Goal: Task Accomplishment & Management: Complete application form

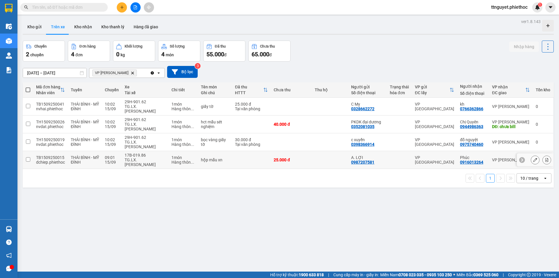
click at [122, 151] on td "17B-019.86 TG.LX.[PERSON_NAME]" at bounding box center [145, 160] width 47 height 18
checkbox input "true"
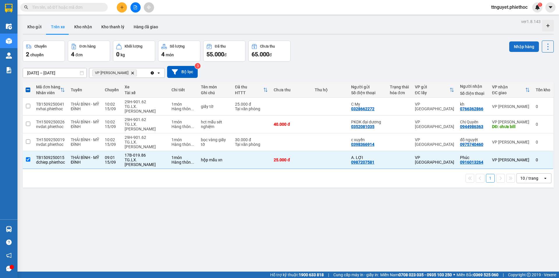
click at [516, 47] on button "Nhập hàng" at bounding box center [524, 46] width 30 height 10
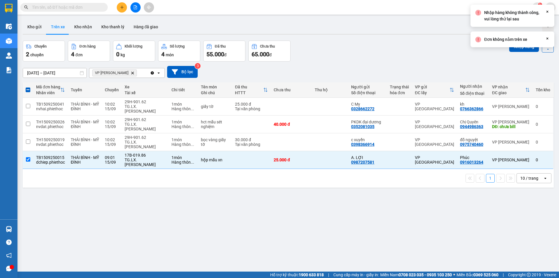
click at [416, 58] on div "Chuyến 2 chuyến Đơn hàng 4 đơn Khối lượng 0 kg Số lượng 4 món Đã thu 55.000 đ C…" at bounding box center [288, 50] width 531 height 21
click at [37, 25] on button "Kho gửi" at bounding box center [35, 27] width 24 height 14
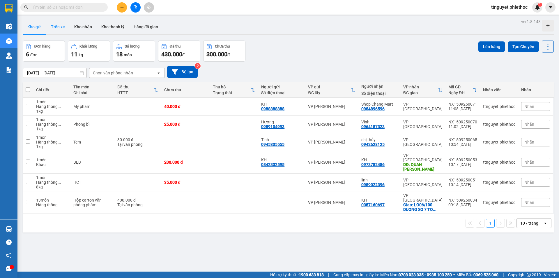
click at [54, 27] on button "Trên xe" at bounding box center [57, 27] width 23 height 14
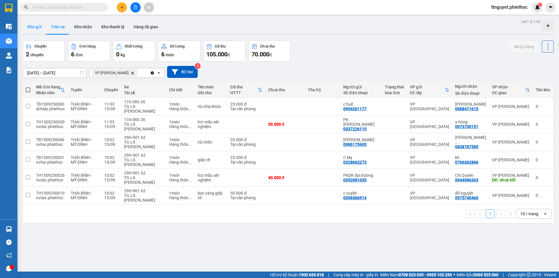
click at [29, 27] on button "Kho gửi" at bounding box center [35, 27] width 24 height 14
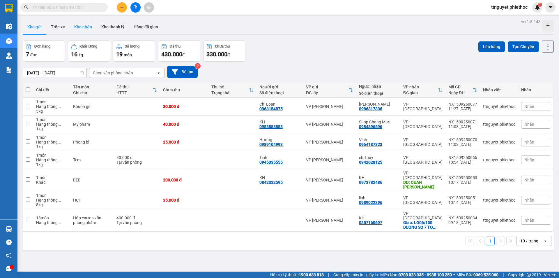
click at [78, 26] on button "Kho nhận" at bounding box center [83, 27] width 27 height 14
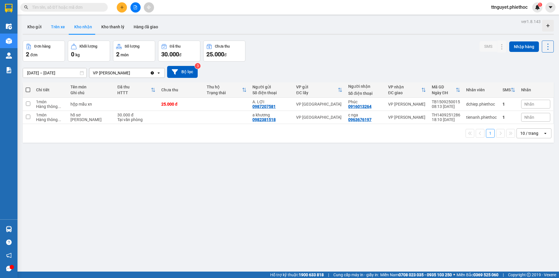
click at [56, 27] on button "Trên xe" at bounding box center [57, 27] width 23 height 14
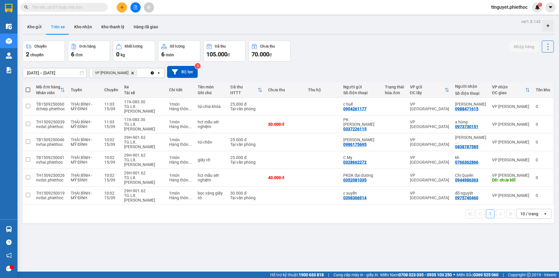
click at [368, 54] on div "Chuyến 2 chuyến Đơn hàng 6 đơn Khối lượng 0 kg Số lượng 6 món Đã thu 105.000 đ …" at bounding box center [288, 50] width 531 height 21
click at [123, 5] on button at bounding box center [122, 7] width 10 height 10
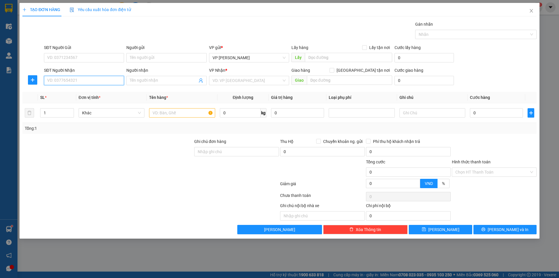
click at [83, 82] on input "SĐT Người Nhận" at bounding box center [84, 80] width 80 height 9
click at [77, 88] on div "0972310622 - [PERSON_NAME]" at bounding box center [84, 91] width 80 height 9
type input "0972310622"
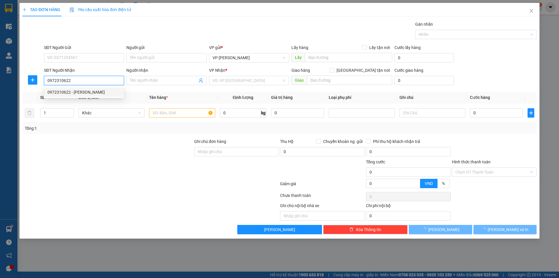
type input "[PERSON_NAME]"
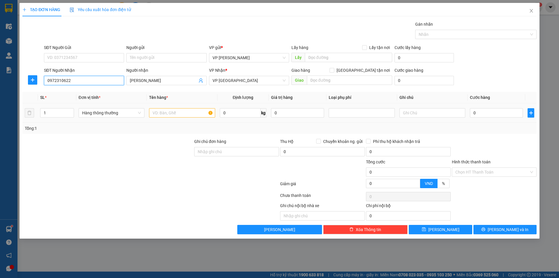
type input "0972310622"
click at [195, 116] on input "text" at bounding box center [182, 112] width 66 height 9
type input "HCT"
click at [488, 113] on input "0" at bounding box center [496, 112] width 53 height 9
type input "03"
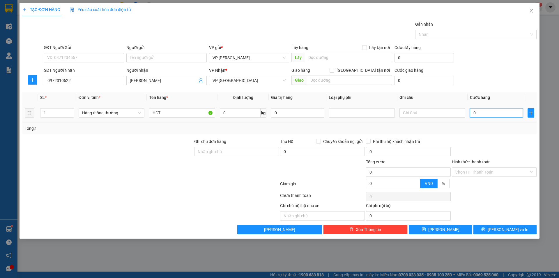
type input "3"
type input "030"
type input "30"
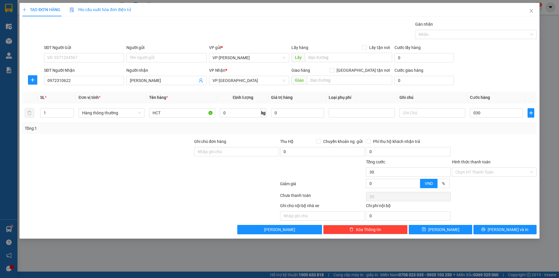
type input "30.000"
click at [497, 149] on div at bounding box center [494, 148] width 86 height 20
click at [494, 174] on input "Hình thức thanh toán" at bounding box center [492, 171] width 74 height 9
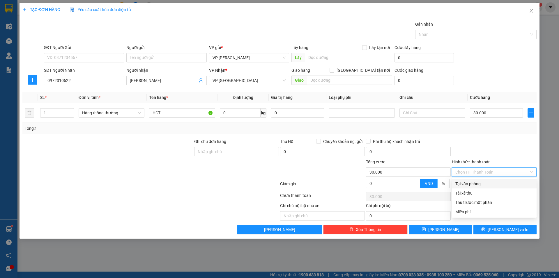
click at [492, 182] on div "Tại văn phòng" at bounding box center [494, 183] width 78 height 6
type input "0"
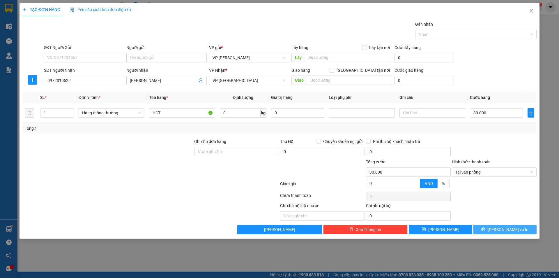
click at [488, 233] on button "[PERSON_NAME] và In" at bounding box center [505, 229] width 63 height 9
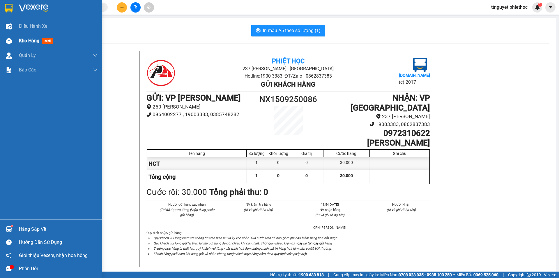
click at [2, 42] on div "Kho hàng mới" at bounding box center [51, 40] width 102 height 15
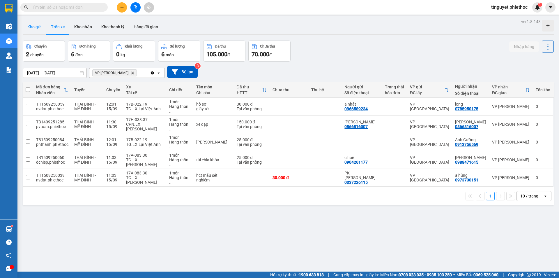
click at [32, 26] on button "Kho gửi" at bounding box center [35, 27] width 24 height 14
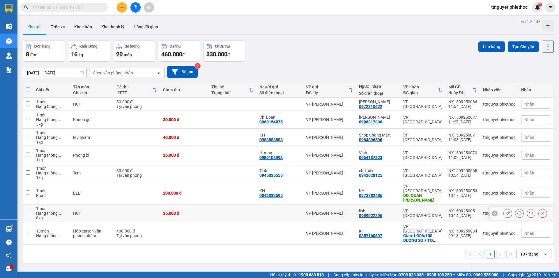
click at [99, 211] on td "HCT" at bounding box center [91, 213] width 43 height 18
checkbox input "true"
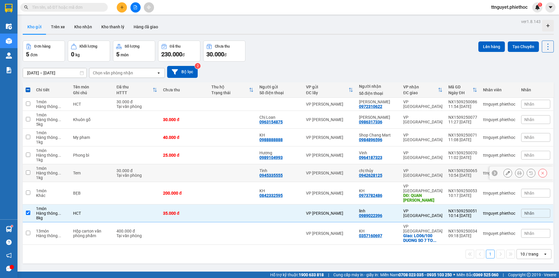
click at [102, 173] on div "Tem" at bounding box center [92, 172] width 38 height 5
checkbox input "true"
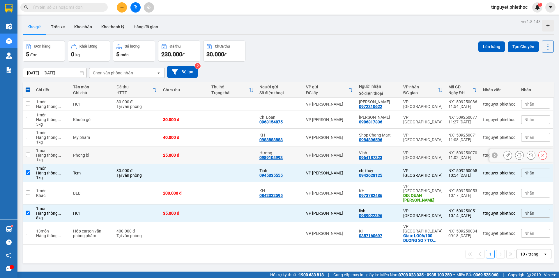
click at [102, 158] on td "Phong bì" at bounding box center [91, 155] width 43 height 18
checkbox input "true"
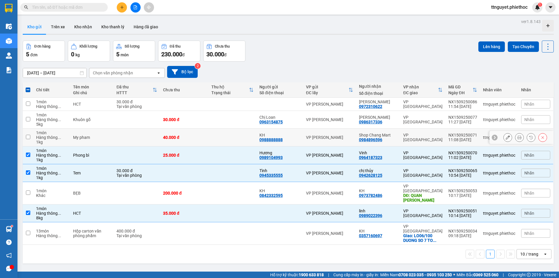
click at [98, 138] on div "My pham" at bounding box center [92, 137] width 38 height 5
checkbox input "true"
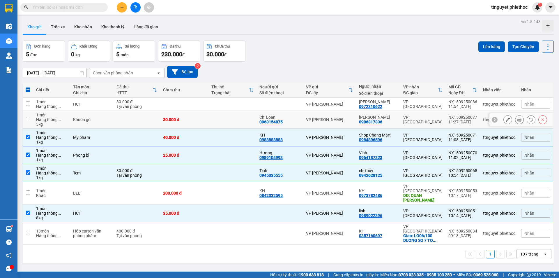
click at [95, 119] on div "Khuôn gỗ" at bounding box center [92, 119] width 38 height 5
checkbox input "true"
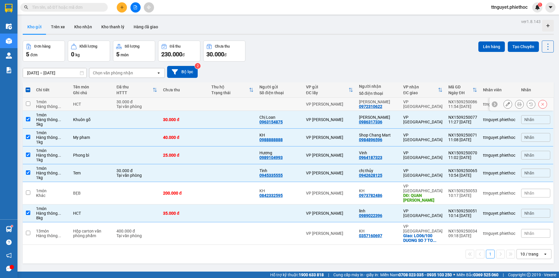
click at [96, 107] on td "HCT" at bounding box center [91, 104] width 43 height 13
checkbox input "true"
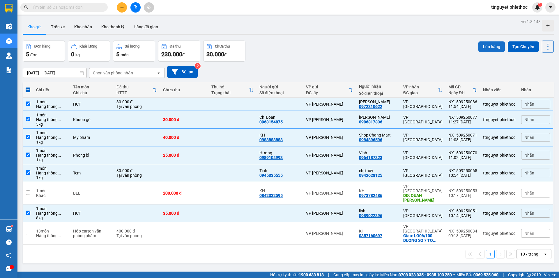
click at [487, 45] on button "Lên hàng" at bounding box center [491, 46] width 27 height 10
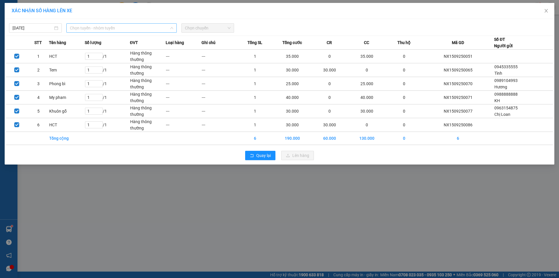
click at [88, 29] on span "Chọn tuyến - nhóm tuyến" at bounding box center [121, 28] width 103 height 9
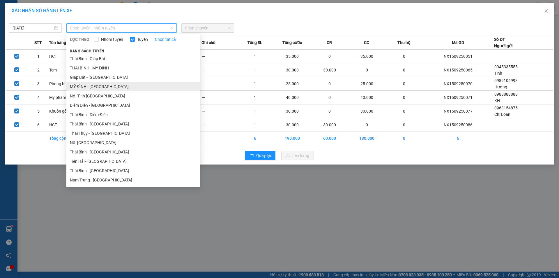
click at [86, 86] on li "MỸ ĐÌNH - [GEOGRAPHIC_DATA]" at bounding box center [133, 86] width 134 height 9
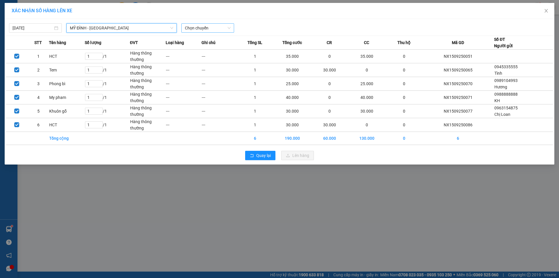
click at [210, 30] on span "Chọn chuyến" at bounding box center [208, 28] width 46 height 9
type input "2936"
click at [209, 47] on div "12:02 - 17H-029.36" at bounding box center [207, 49] width 45 height 6
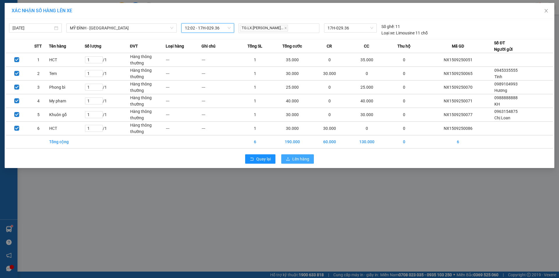
click at [294, 158] on span "Lên hàng" at bounding box center [300, 159] width 17 height 6
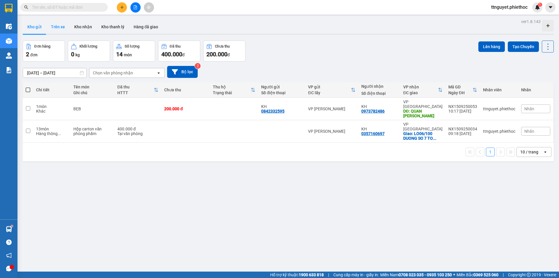
click at [57, 27] on button "Trên xe" at bounding box center [57, 27] width 23 height 14
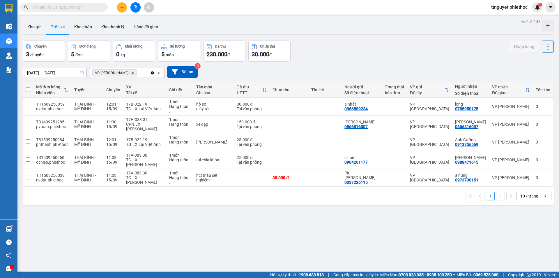
click at [123, 9] on icon "plus" at bounding box center [122, 7] width 4 height 4
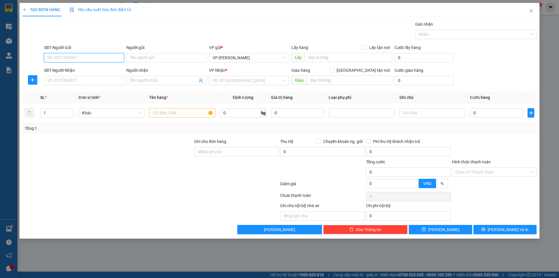
click at [71, 56] on input "SĐT Người Gửi" at bounding box center [84, 57] width 80 height 9
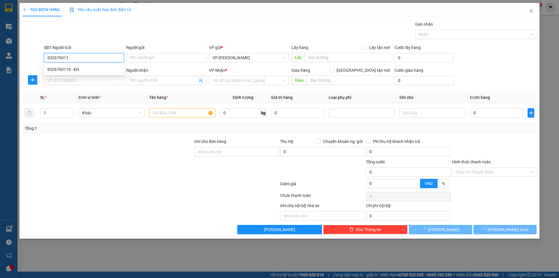
type input "0326760110"
click at [63, 70] on div "0326760110 - KH" at bounding box center [83, 69] width 73 height 6
type input "KH"
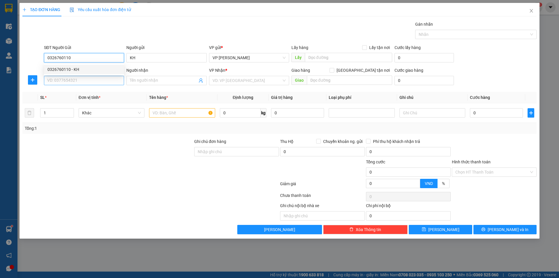
type input "0326760110"
click at [61, 77] on input "SĐT Người Nhận" at bounding box center [84, 80] width 80 height 9
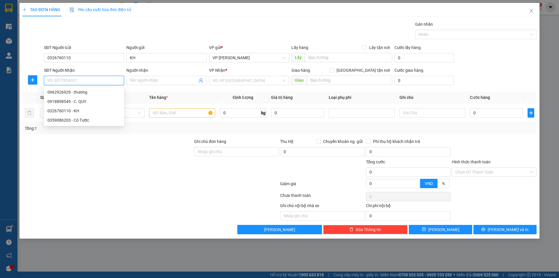
click at [77, 78] on input "SĐT Người Nhận" at bounding box center [84, 80] width 80 height 9
type input "0986270996"
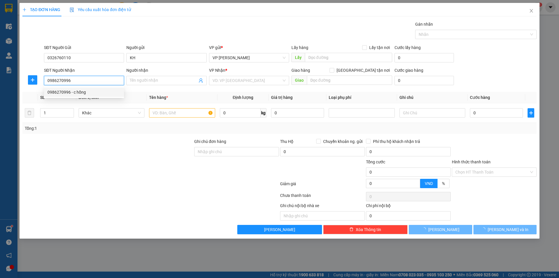
click at [78, 91] on div "0986270996 - c hồng" at bounding box center [83, 92] width 73 height 6
type input "c hồng"
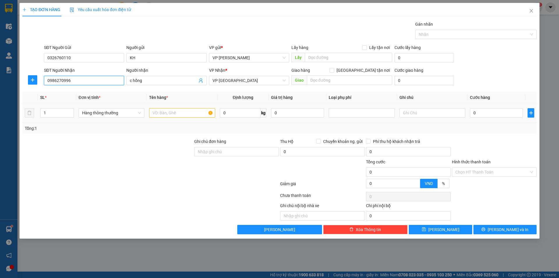
type input "0986270996"
click at [169, 112] on input "text" at bounding box center [182, 112] width 66 height 9
type input "TUI ĐEN THUỐC"
click at [496, 113] on input "0" at bounding box center [496, 112] width 53 height 9
type input "02"
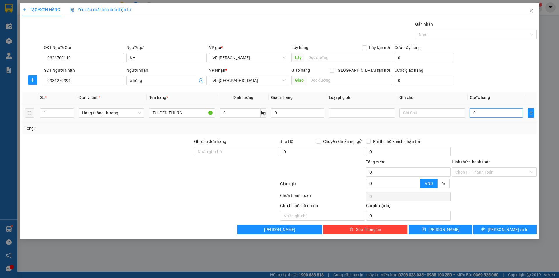
type input "2"
type input "025"
type input "25"
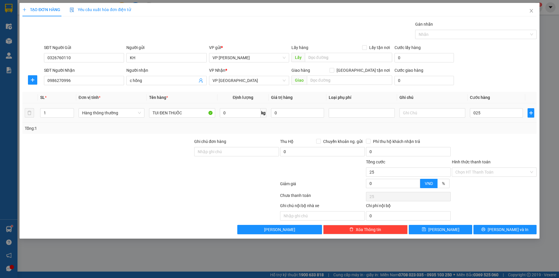
type input "25.000"
click at [501, 146] on div at bounding box center [494, 148] width 86 height 20
click at [490, 227] on button "[PERSON_NAME] và In" at bounding box center [505, 229] width 63 height 9
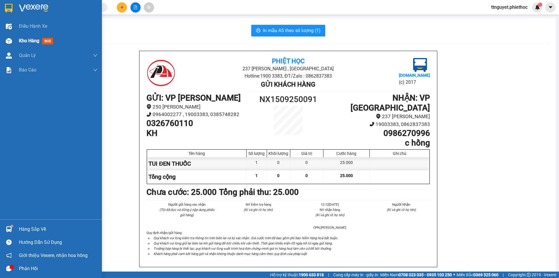
click at [13, 41] on div at bounding box center [9, 41] width 10 height 10
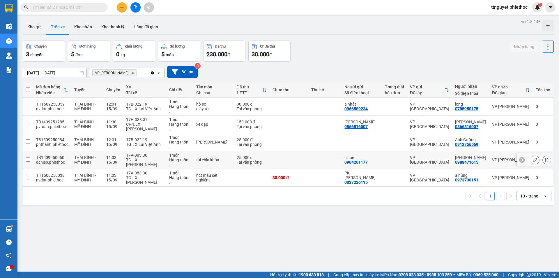
click at [160, 157] on div "TG.LX.[PERSON_NAME]" at bounding box center [144, 161] width 37 height 9
checkbox input "true"
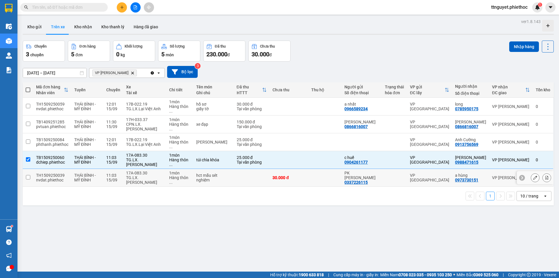
click at [157, 175] on div "TG.LX.[PERSON_NAME]" at bounding box center [144, 179] width 37 height 9
checkbox input "true"
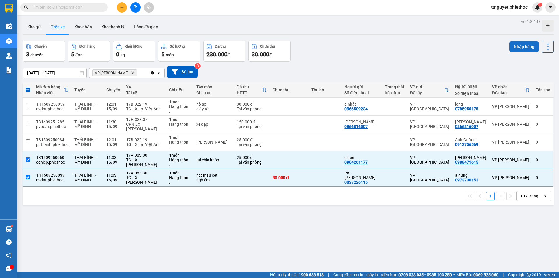
click at [513, 50] on button "Nhập hàng" at bounding box center [524, 46] width 30 height 10
checkbox input "false"
click at [489, 57] on div "Chuyến 3 chuyến Đơn hàng 5 đơn Khối lượng 0 kg Số lượng 5 món Đã thu 230.000 đ …" at bounding box center [288, 50] width 531 height 21
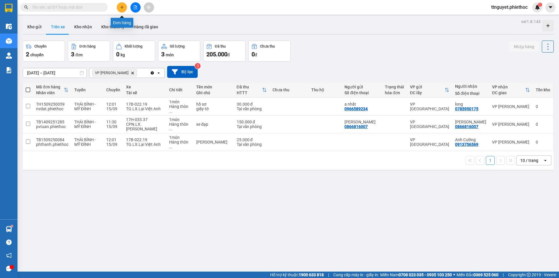
click at [121, 6] on icon "plus" at bounding box center [122, 7] width 4 height 4
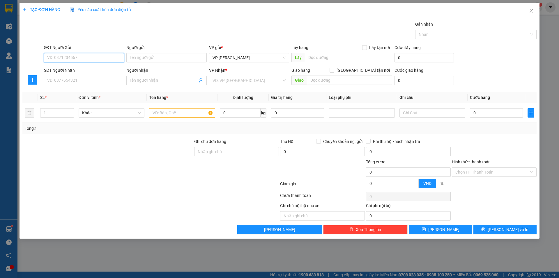
click at [96, 59] on input "SĐT Người Gửi" at bounding box center [84, 57] width 80 height 9
type input "0978966269"
click at [97, 68] on div "0978966269 - kh" at bounding box center [83, 69] width 73 height 6
type input "kh"
type input "0978966269"
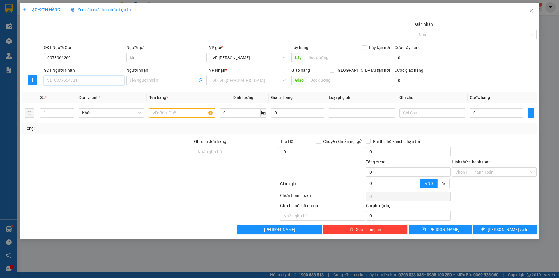
click at [95, 82] on input "SĐT Người Nhận" at bounding box center [84, 80] width 80 height 9
type input "0943458088"
click at [94, 94] on div "0943458088 - Chị Phượng" at bounding box center [83, 92] width 73 height 6
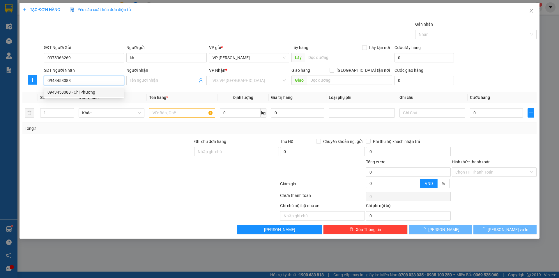
type input "Chị Phượng"
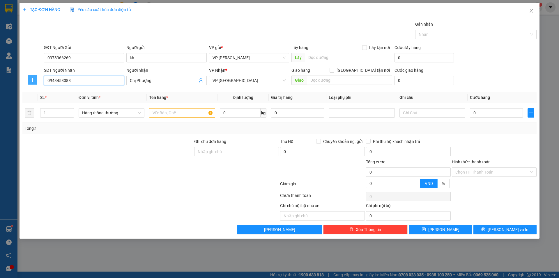
type input "0943458088"
drag, startPoint x: 31, startPoint y: 77, endPoint x: 120, endPoint y: 76, distance: 89.7
click at [34, 76] on button "button" at bounding box center [32, 79] width 9 height 9
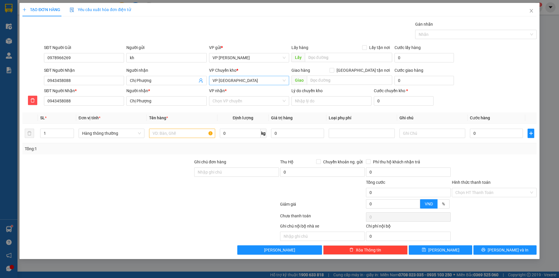
click at [232, 80] on span "VP [GEOGRAPHIC_DATA]" at bounding box center [249, 80] width 73 height 9
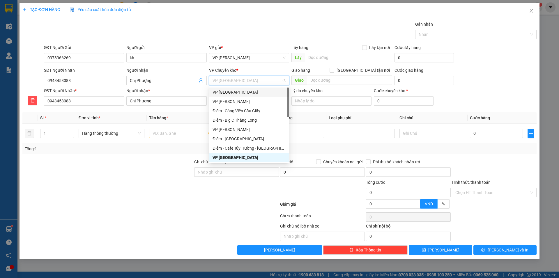
click at [231, 91] on div "VP [GEOGRAPHIC_DATA]" at bounding box center [249, 92] width 73 height 6
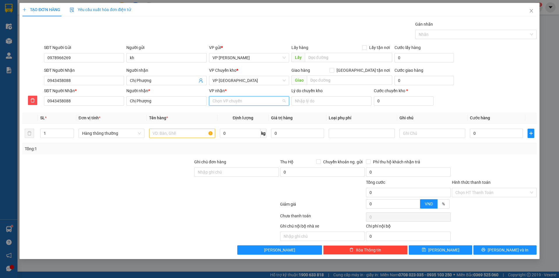
click at [229, 102] on input "VP nhận *" at bounding box center [247, 100] width 69 height 9
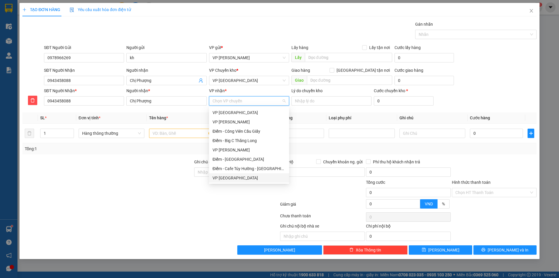
click at [248, 177] on div "VP [GEOGRAPHIC_DATA]" at bounding box center [249, 177] width 73 height 6
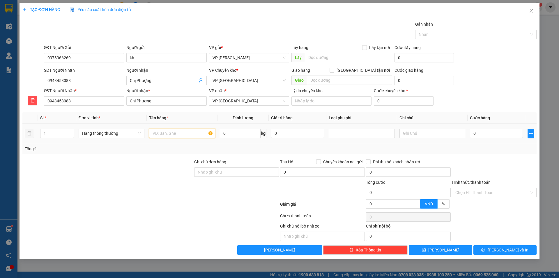
click at [172, 134] on input "text" at bounding box center [182, 132] width 66 height 9
type input "BÓ HỒNG"
click at [505, 134] on input "0" at bounding box center [496, 132] width 53 height 9
type input "04"
type input "4"
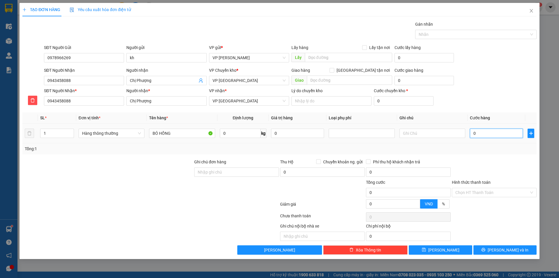
type input "4"
type input "040"
type input "40"
type input "40.000"
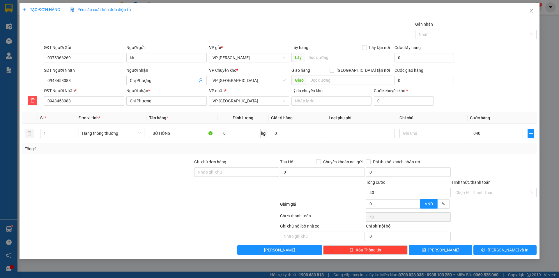
type input "40.000"
click at [518, 159] on div at bounding box center [494, 168] width 86 height 20
click at [520, 245] on button "[PERSON_NAME] và In" at bounding box center [505, 249] width 63 height 9
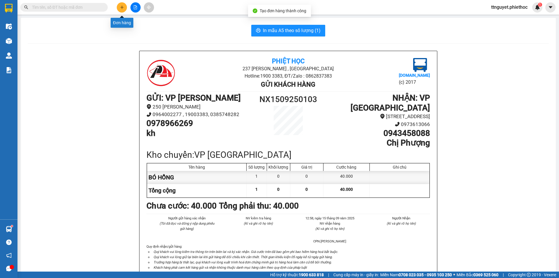
click at [118, 6] on button at bounding box center [122, 7] width 10 height 10
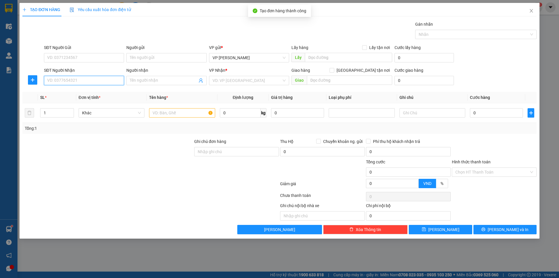
click at [103, 82] on input "SĐT Người Nhận" at bounding box center [84, 80] width 80 height 9
type input "0916692626"
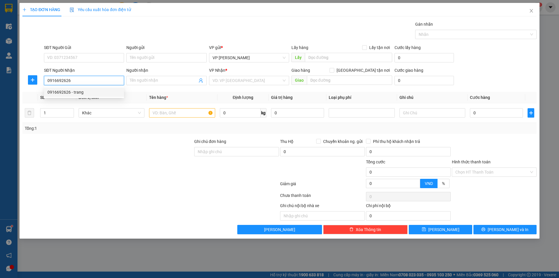
click at [98, 93] on div "0916692626 - trang" at bounding box center [83, 92] width 73 height 6
type input "trang"
type input "0916692626"
click at [168, 113] on input "text" at bounding box center [182, 112] width 66 height 9
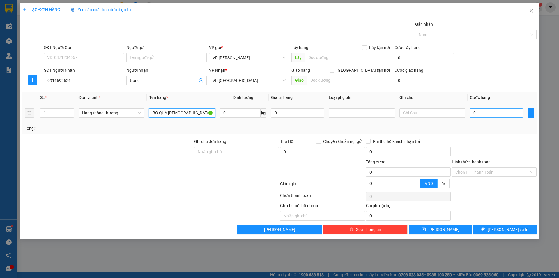
type input "BÓ QUA [DEMOGRAPHIC_DATA]"
click at [501, 114] on input "0" at bounding box center [496, 112] width 53 height 9
type input "03"
type input "3"
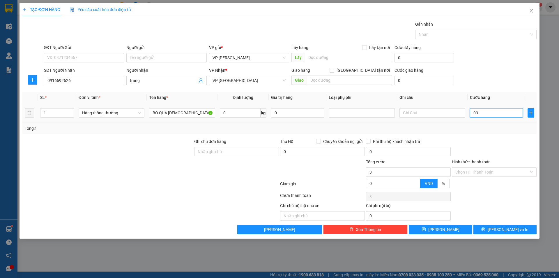
type input "035"
type input "35"
type input "35.000"
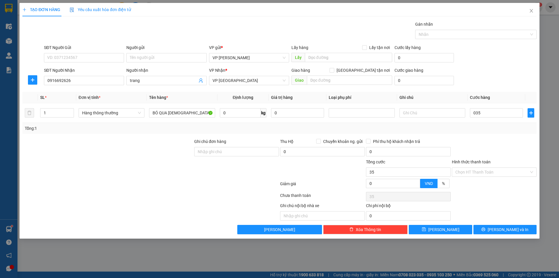
type input "35.000"
click at [507, 154] on div at bounding box center [494, 148] width 86 height 20
click at [499, 229] on button "[PERSON_NAME] và In" at bounding box center [505, 229] width 63 height 9
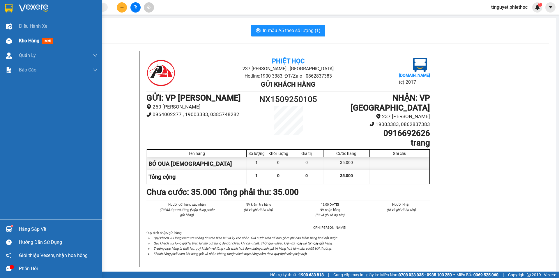
click at [6, 39] on img at bounding box center [9, 41] width 6 height 6
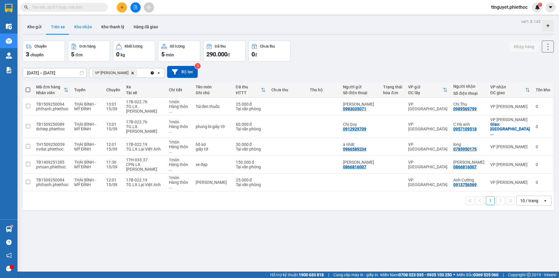
click at [81, 27] on button "Kho nhận" at bounding box center [83, 27] width 27 height 14
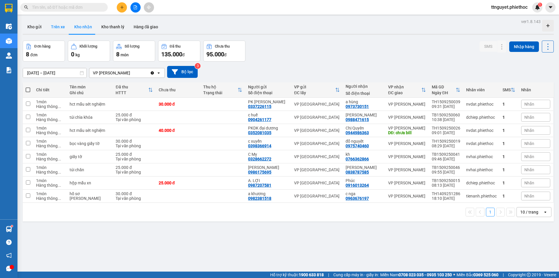
click at [56, 28] on button "Trên xe" at bounding box center [57, 27] width 23 height 14
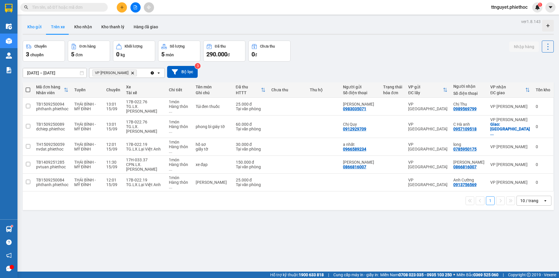
click at [30, 25] on button "Kho gửi" at bounding box center [35, 27] width 24 height 14
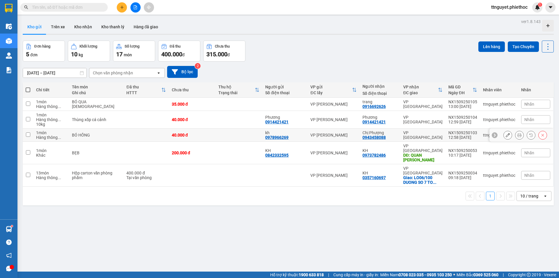
click at [104, 134] on div "BÓ HỒNG" at bounding box center [96, 135] width 49 height 5
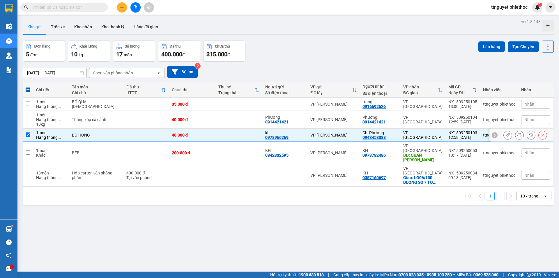
click at [105, 133] on div "BÓ HỒNG" at bounding box center [96, 135] width 49 height 5
checkbox input "false"
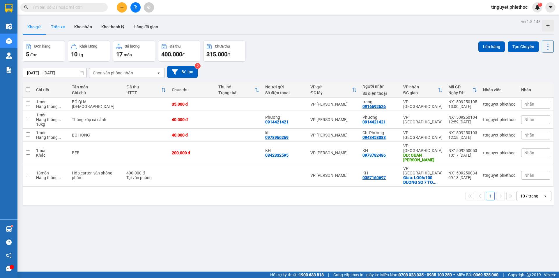
click at [55, 28] on button "Trên xe" at bounding box center [57, 27] width 23 height 14
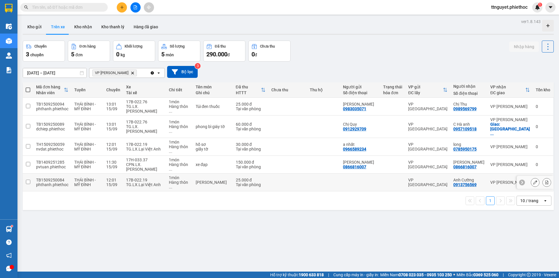
click at [134, 182] on div "TG.LX.Lại Việt Anh" at bounding box center [144, 184] width 37 height 5
checkbox input "true"
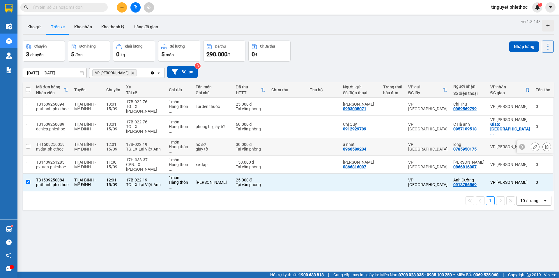
click at [141, 133] on td "17B-022.76 TG.LX.[PERSON_NAME]" at bounding box center [144, 126] width 43 height 22
checkbox input "true"
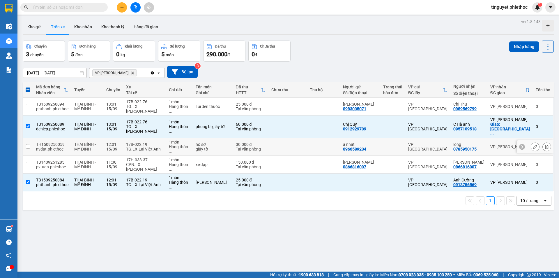
click at [176, 139] on div "1 món" at bounding box center [179, 141] width 21 height 5
checkbox input "true"
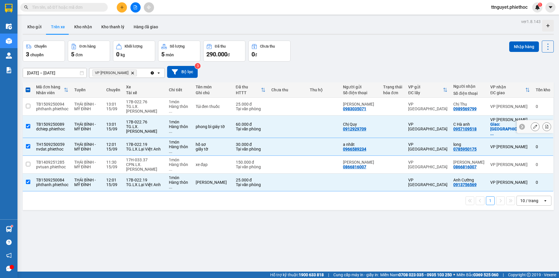
click at [163, 127] on div "TG.LX.[PERSON_NAME]" at bounding box center [144, 128] width 37 height 9
checkbox input "false"
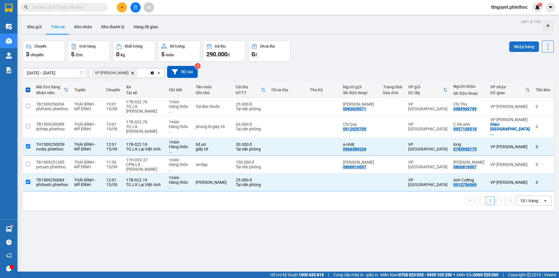
click at [520, 47] on button "Nhập hàng" at bounding box center [524, 46] width 30 height 10
checkbox input "false"
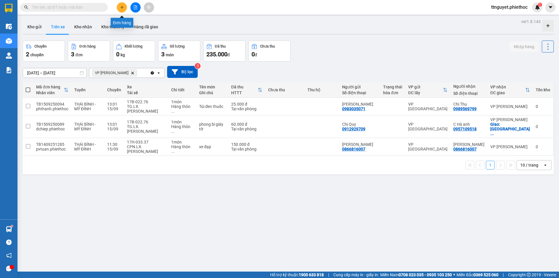
click at [120, 5] on button at bounding box center [122, 7] width 10 height 10
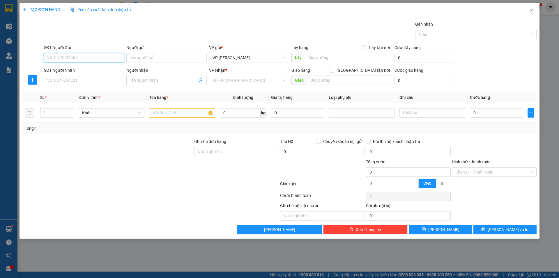
click at [105, 60] on input "SĐT Người Gửi" at bounding box center [84, 57] width 80 height 9
type input "0968874372"
click at [145, 57] on input "Người gửi" at bounding box center [166, 57] width 80 height 9
type input "KH"
click at [95, 79] on input "SĐT Người Nhận" at bounding box center [84, 80] width 80 height 9
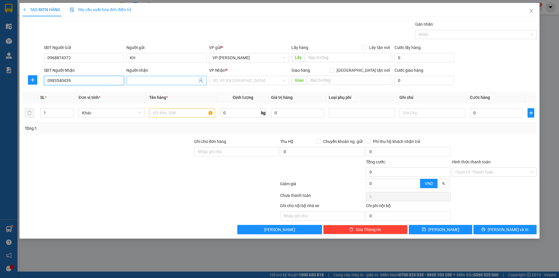
type input "0983540439"
click at [151, 84] on span at bounding box center [166, 80] width 80 height 9
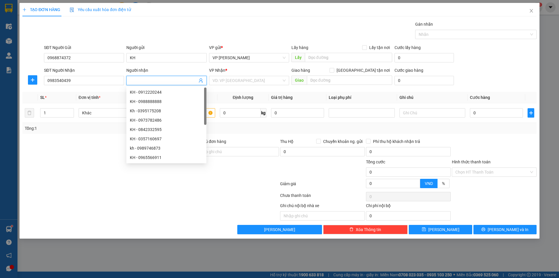
click at [154, 77] on input "Người nhận" at bounding box center [163, 80] width 67 height 6
type input "KH"
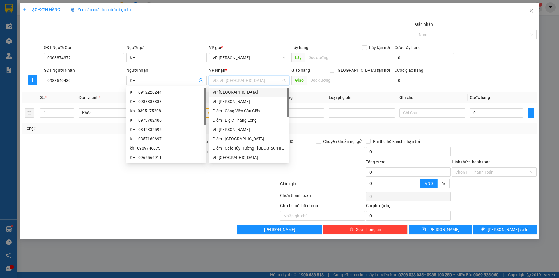
click at [219, 80] on input "search" at bounding box center [247, 80] width 69 height 9
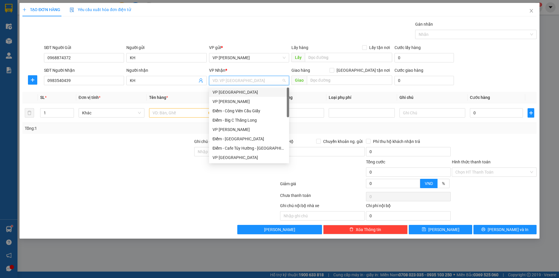
click at [223, 91] on div "VP [GEOGRAPHIC_DATA]" at bounding box center [249, 92] width 73 height 6
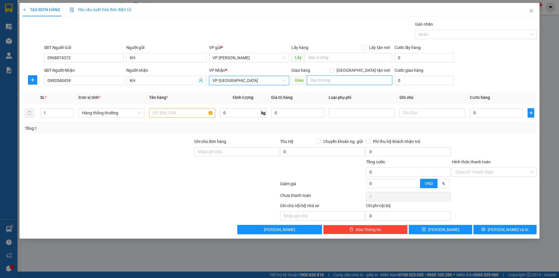
click at [323, 79] on input "text" at bounding box center [349, 79] width 85 height 9
type input "BỜ [PERSON_NAME]"
click at [159, 114] on input "text" at bounding box center [182, 112] width 66 height 9
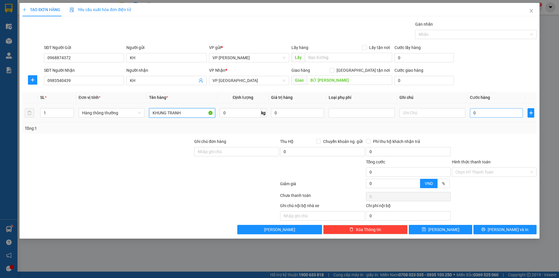
type input "KHUNG TRANH"
click at [480, 114] on input "0" at bounding box center [496, 112] width 53 height 9
type input "1"
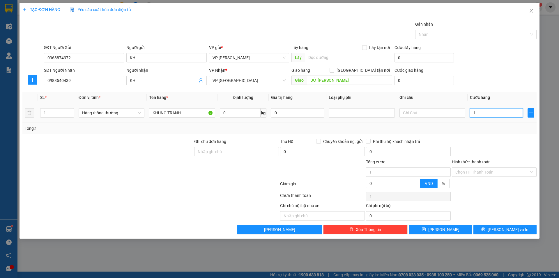
type input "10"
type input "100"
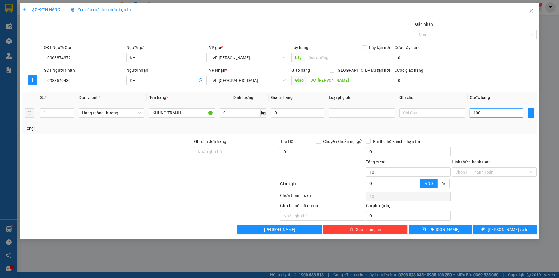
type input "100"
type input "100.000"
click at [491, 119] on td "100.000" at bounding box center [497, 113] width 58 height 20
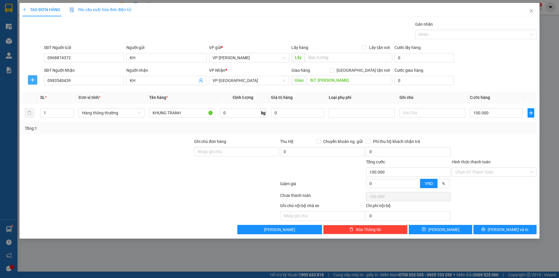
click at [34, 81] on icon "plus" at bounding box center [32, 79] width 5 height 5
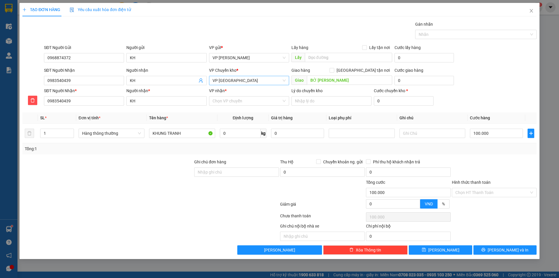
click at [233, 82] on span "VP [GEOGRAPHIC_DATA]" at bounding box center [249, 80] width 73 height 9
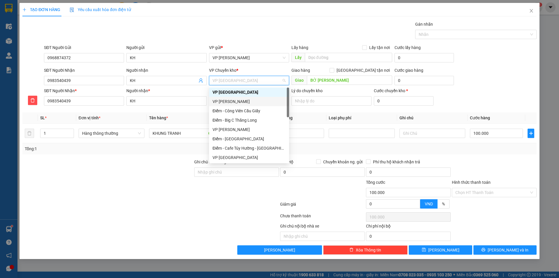
click at [312, 115] on th "Giá trị hàng" at bounding box center [298, 117] width 58 height 11
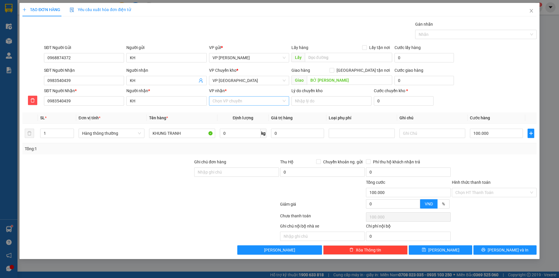
click at [267, 103] on input "VP nhận *" at bounding box center [247, 100] width 69 height 9
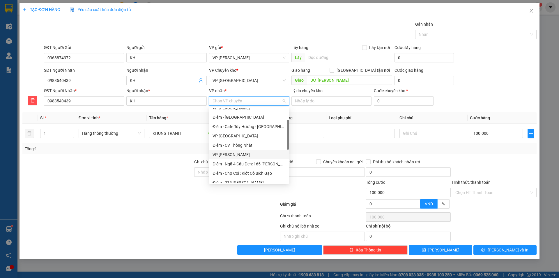
scroll to position [100, 0]
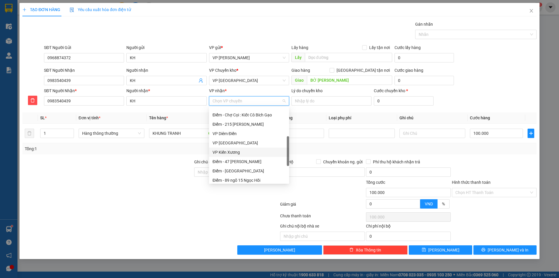
click at [232, 152] on div "VP Kiến Xương" at bounding box center [249, 152] width 73 height 6
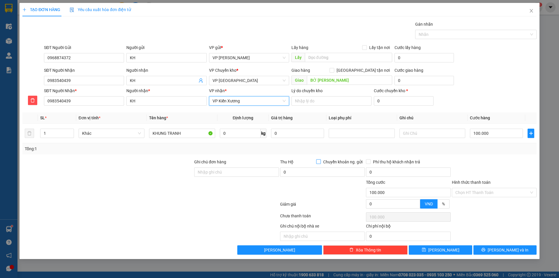
click at [318, 161] on input "Chuyển khoản ng. gửi" at bounding box center [318, 161] width 4 height 4
checkbox input "true"
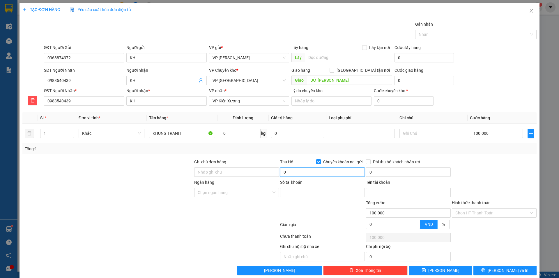
click at [291, 169] on input "0" at bounding box center [322, 171] width 85 height 9
type input "1.600.000"
click at [192, 235] on div at bounding box center [151, 237] width 258 height 12
click at [233, 193] on input "Ngân hàng" at bounding box center [235, 192] width 74 height 9
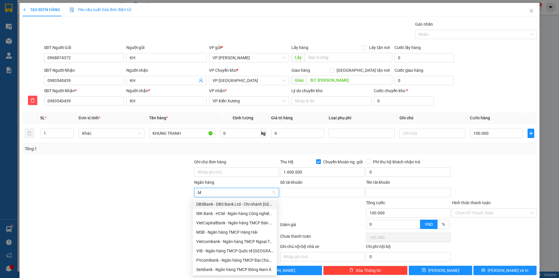
type input "MB"
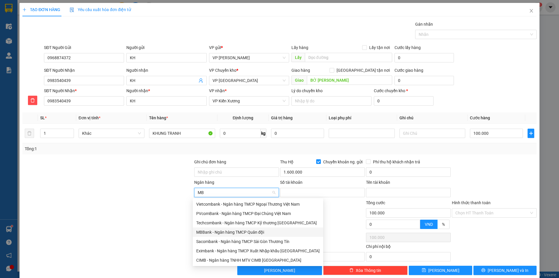
click at [209, 230] on div "MBBank - Ngân hàng TMCP Quân đội" at bounding box center [257, 232] width 123 height 6
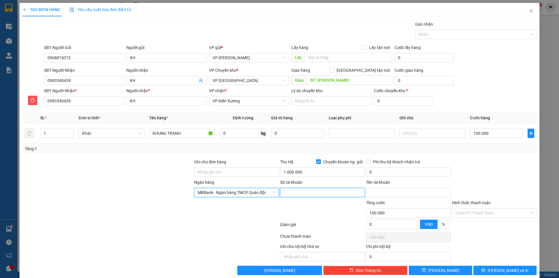
click at [295, 195] on input "Số tài khoản" at bounding box center [322, 192] width 85 height 9
type input "0968874372"
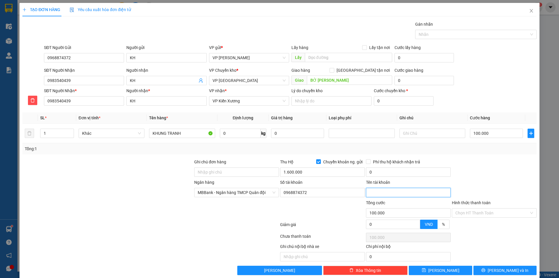
click at [374, 191] on input "Tên tài khoản" at bounding box center [408, 192] width 85 height 9
type input "t"
type input "TĂNG THỊ NHÀN"
click at [374, 173] on input "0" at bounding box center [408, 171] width 85 height 9
type input "30.000"
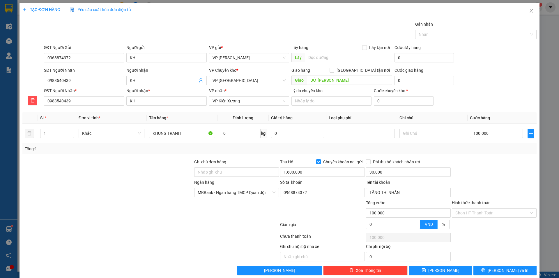
click at [477, 146] on div "Tổng: 1" at bounding box center [280, 148] width 510 height 6
click at [415, 82] on input "0" at bounding box center [424, 80] width 59 height 9
type input "5"
type input "100.005"
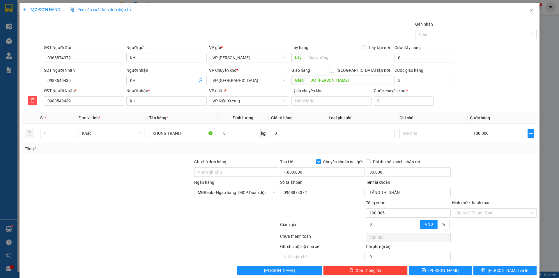
type input "5.000"
type input "105.000"
click at [515, 68] on div "SĐT Người Nhận 0983540439 Người nhận KH VP Chuyển kho * VP Thái Bình Giao hàng …" at bounding box center [290, 77] width 495 height 20
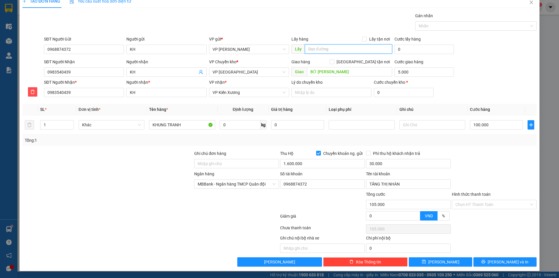
click at [327, 48] on input "text" at bounding box center [348, 48] width 87 height 9
type input "THU TIỀN THU HỘ ROI TRỪ 135K"
click at [485, 260] on icon "printer" at bounding box center [484, 261] width 4 height 4
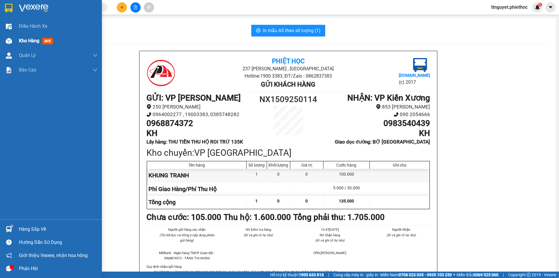
click at [33, 40] on span "Kho hàng" at bounding box center [29, 41] width 20 height 6
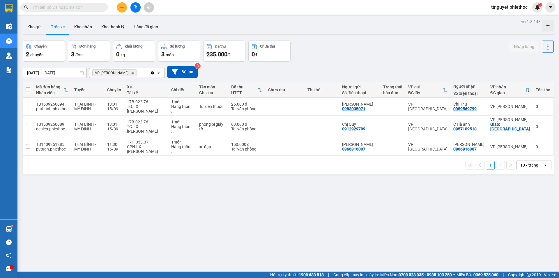
click at [192, 259] on div "ver 1.8.143 Kho gửi Trên xe Kho nhận Kho thanh [PERSON_NAME] đã giao Chuyến 2 c…" at bounding box center [288, 156] width 536 height 278
click at [34, 31] on button "Kho gửi" at bounding box center [35, 27] width 24 height 14
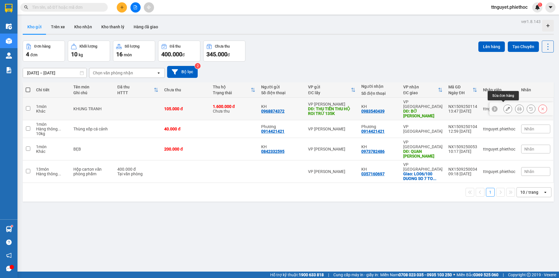
click at [506, 107] on icon at bounding box center [508, 109] width 4 height 4
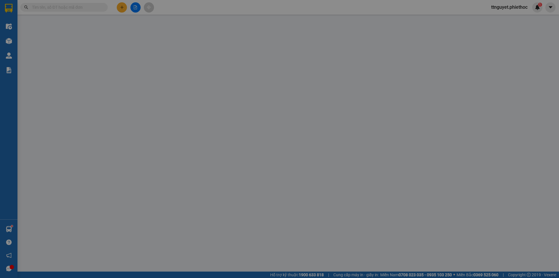
type input "0968874372"
type input "KH"
type input "THU TIỀN THU HỘ ROI TRỪ 135K"
type input "0983540439"
type input "KH"
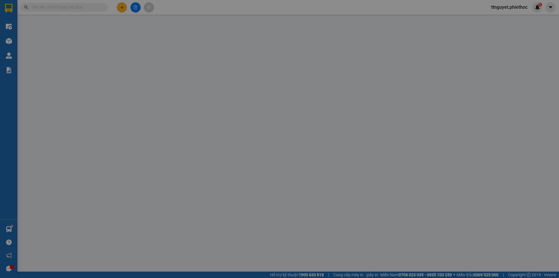
type input "BỜ [PERSON_NAME]"
type input "5.000"
type input "105.000"
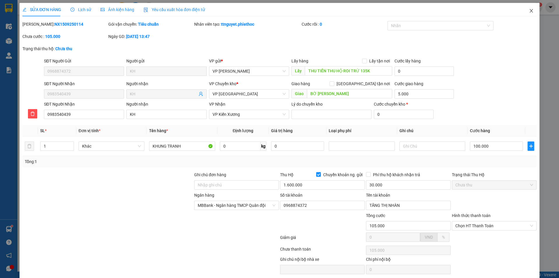
click at [529, 10] on icon "close" at bounding box center [531, 10] width 5 height 5
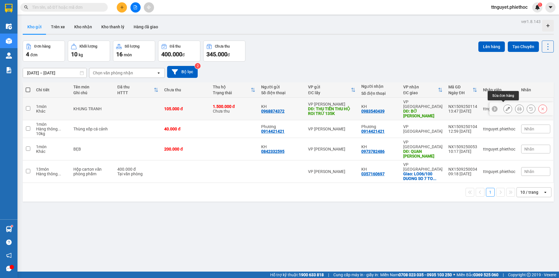
click at [506, 107] on icon at bounding box center [508, 109] width 4 height 4
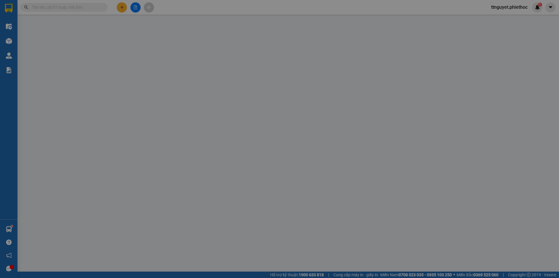
type input "0968874372"
type input "KH"
type input "THU TIỀN THU HỘ ROI TRỪ 135K"
type input "0983540439"
type input "KH"
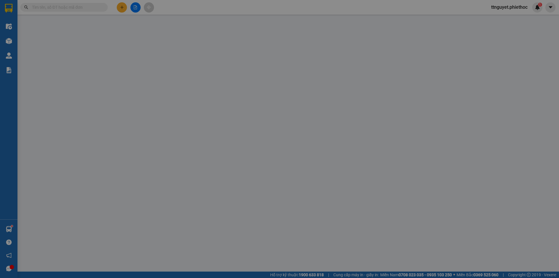
type input "BỜ [PERSON_NAME]"
type input "5.000"
type input "105.000"
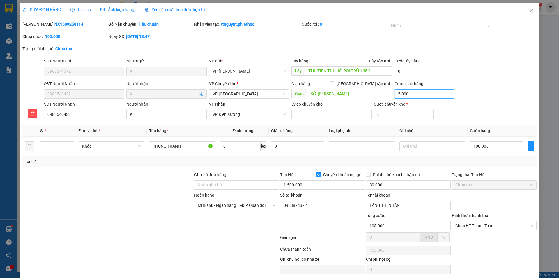
click at [411, 93] on input "5.000" at bounding box center [424, 93] width 59 height 9
type input "5.000.000"
type input "5.100.000"
click at [529, 12] on icon "close" at bounding box center [531, 10] width 5 height 5
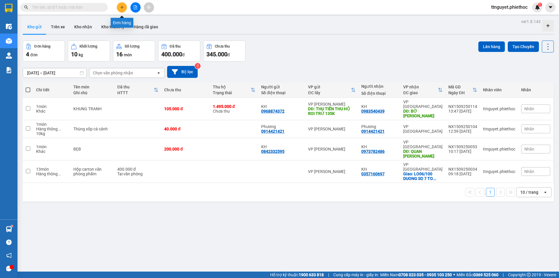
click at [121, 8] on icon "plus" at bounding box center [122, 7] width 4 height 4
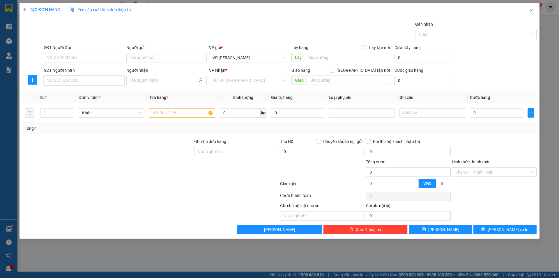
click at [103, 83] on input "SĐT Người Nhận" at bounding box center [84, 80] width 80 height 9
click at [50, 59] on input "SĐT Người Gửi" at bounding box center [84, 57] width 80 height 9
type input "0"
click at [71, 84] on input "SĐT Người Nhận" at bounding box center [84, 80] width 80 height 9
type input "0899642917"
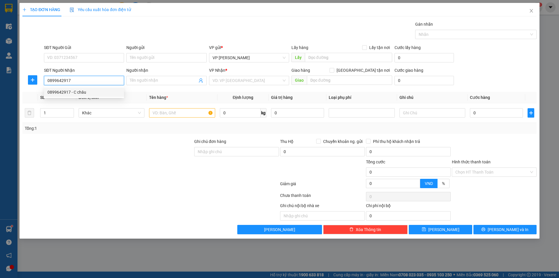
click at [83, 93] on div "0899642917 - C châu" at bounding box center [83, 92] width 73 height 6
type input "C châu"
type input "0899642917"
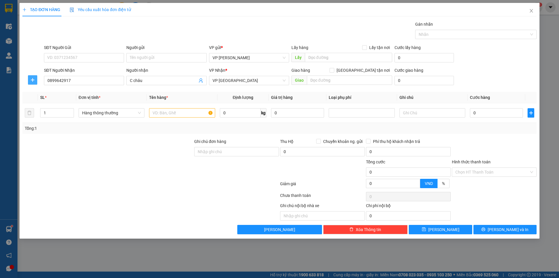
click at [33, 80] on icon "plus" at bounding box center [32, 79] width 5 height 5
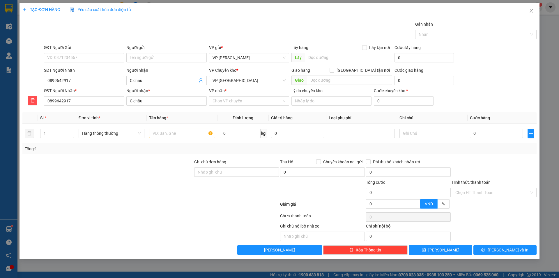
click at [220, 75] on div "VP Chuyển kho *" at bounding box center [249, 71] width 80 height 9
click at [221, 82] on span "VP [GEOGRAPHIC_DATA]" at bounding box center [249, 80] width 73 height 9
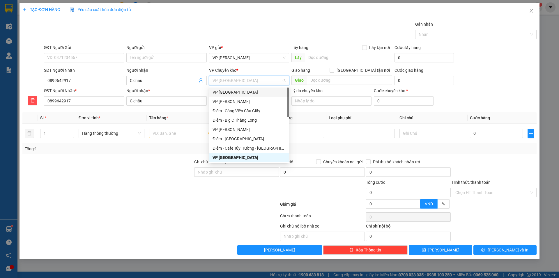
click at [222, 90] on div "VP [GEOGRAPHIC_DATA]" at bounding box center [249, 92] width 73 height 6
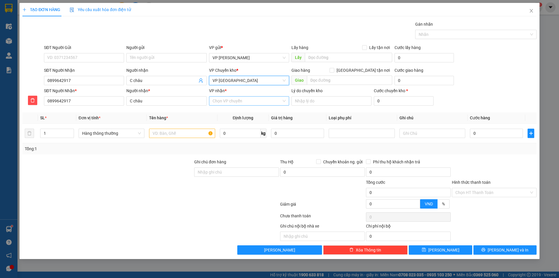
click at [225, 103] on input "VP nhận *" at bounding box center [247, 100] width 69 height 9
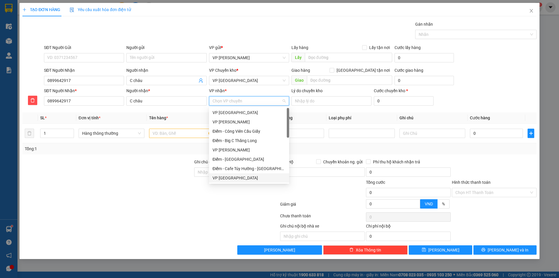
click at [232, 180] on div "VP [GEOGRAPHIC_DATA]" at bounding box center [249, 177] width 73 height 6
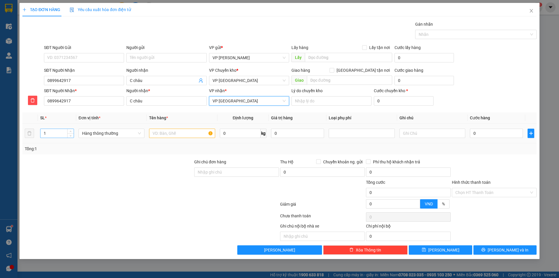
click at [59, 135] on input "1" at bounding box center [56, 133] width 33 height 9
type input "8"
click at [185, 134] on input "text" at bounding box center [182, 132] width 66 height 9
type input "HCT"
click at [489, 131] on input "0" at bounding box center [496, 132] width 53 height 9
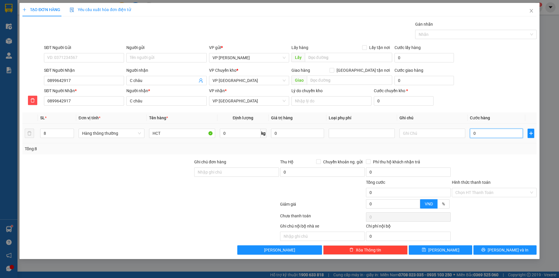
type input "2"
type input "27"
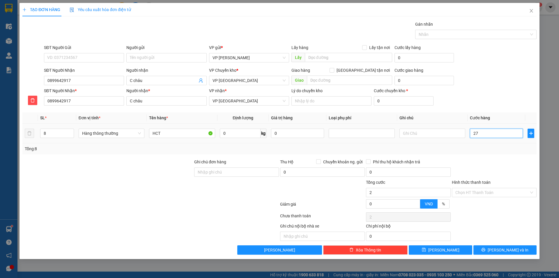
type input "27"
type input "270"
type input "270.000"
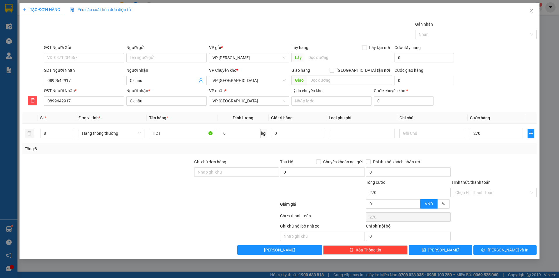
type input "270.000"
click at [496, 163] on div at bounding box center [494, 168] width 86 height 20
click at [508, 248] on span "[PERSON_NAME] và In" at bounding box center [508, 249] width 41 height 6
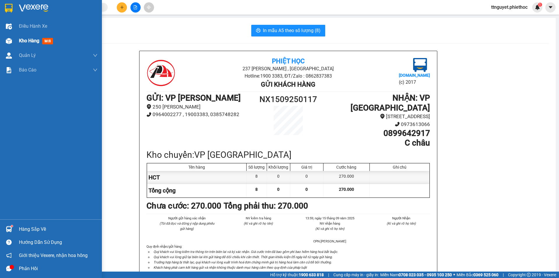
click at [21, 38] on span "Kho hàng" at bounding box center [29, 41] width 20 height 6
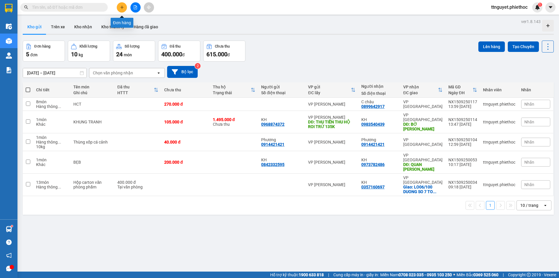
click at [119, 9] on button at bounding box center [122, 7] width 10 height 10
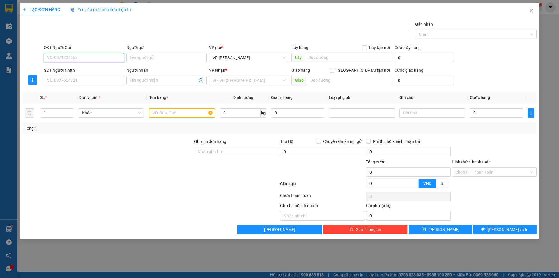
click at [84, 57] on input "SĐT Người Gửi" at bounding box center [84, 57] width 80 height 9
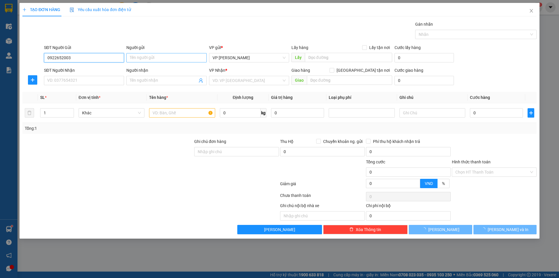
type input "0922652003"
click at [141, 59] on input "Người gửi" at bounding box center [166, 57] width 80 height 9
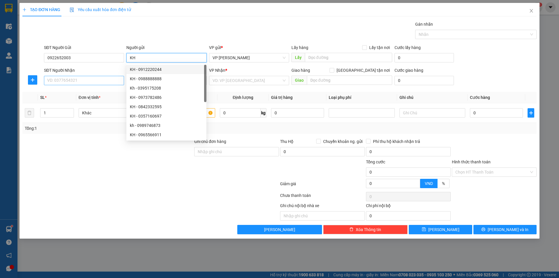
type input "KH"
click at [82, 79] on input "SĐT Người Nhận" at bounding box center [84, 80] width 80 height 9
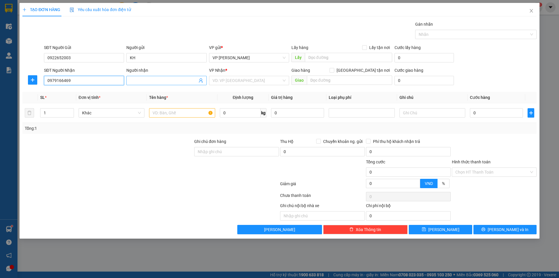
type input "0979166469"
click at [156, 81] on input "Người nhận" at bounding box center [163, 80] width 67 height 6
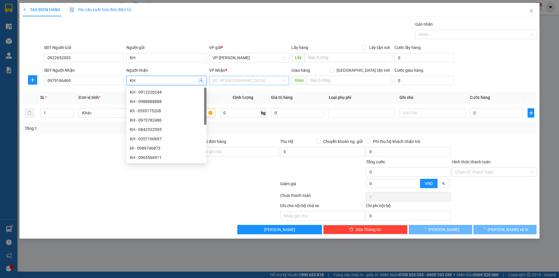
type input "KH"
click at [239, 79] on input "search" at bounding box center [247, 80] width 69 height 9
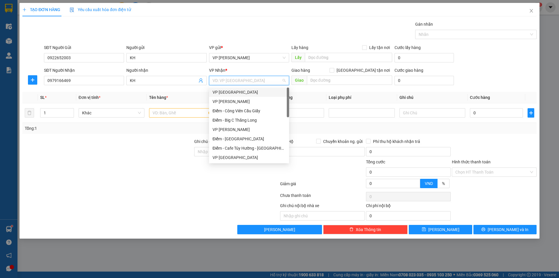
click at [239, 90] on div "VP [GEOGRAPHIC_DATA]" at bounding box center [249, 92] width 73 height 6
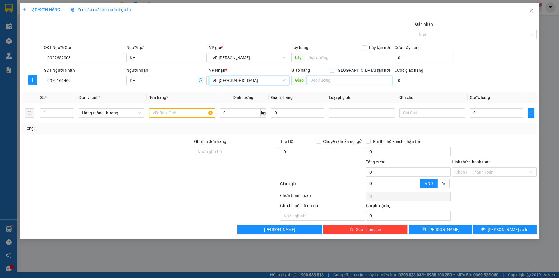
click at [347, 77] on input "text" at bounding box center [349, 79] width 85 height 9
type input "CẦU QUÁN KIẾN XUONGH"
click at [426, 81] on input "0" at bounding box center [424, 80] width 59 height 9
type input "5"
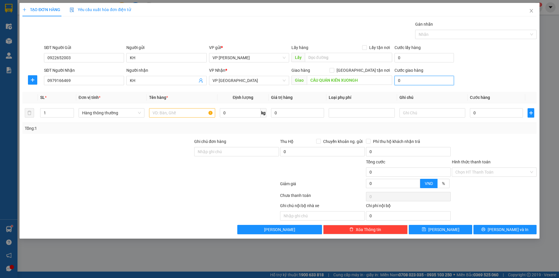
type input "5"
type input "5.000"
click at [545, 33] on div "TẠO ĐƠN HÀNG Yêu cầu xuất hóa đơn điện tử Transit Pickup Surcharge Ids Transit …" at bounding box center [279, 139] width 559 height 278
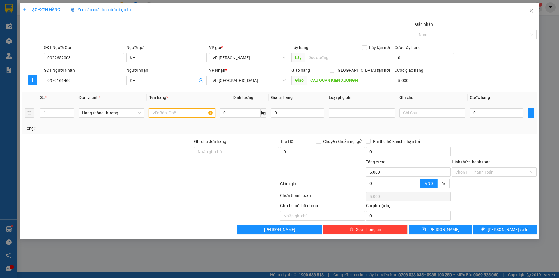
click at [193, 112] on input "text" at bounding box center [182, 112] width 66 height 9
type input "GIAY TƠ"
drag, startPoint x: 31, startPoint y: 77, endPoint x: 130, endPoint y: 60, distance: 101.1
click at [31, 77] on button "button" at bounding box center [32, 79] width 9 height 9
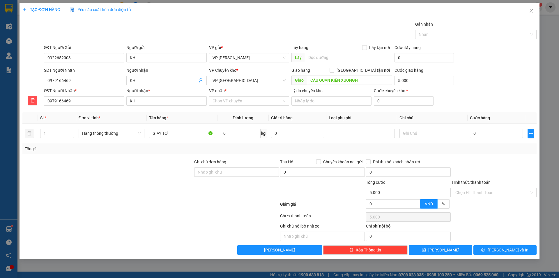
click at [260, 78] on span "VP [GEOGRAPHIC_DATA]" at bounding box center [249, 80] width 73 height 9
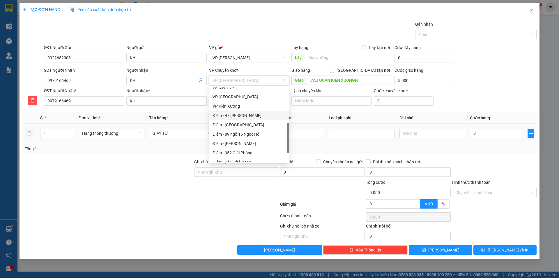
scroll to position [123, 0]
drag, startPoint x: 287, startPoint y: 128, endPoint x: 294, endPoint y: 130, distance: 6.6
click at [294, 130] on body "Kết quả tìm kiếm ( 0 ) Bộ lọc No Data ttnguyet.phiethoc 1 Điều hành xe Kho hàng…" at bounding box center [279, 139] width 559 height 278
click at [243, 109] on div "VP Kiến Xương" at bounding box center [249, 109] width 73 height 6
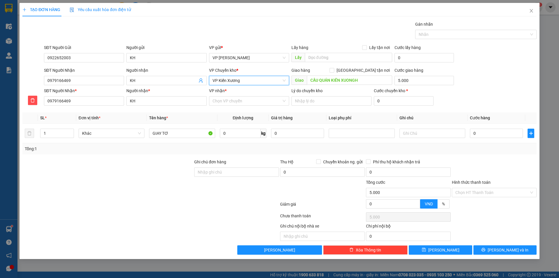
click at [230, 80] on span "VP Kiến Xương" at bounding box center [249, 80] width 73 height 9
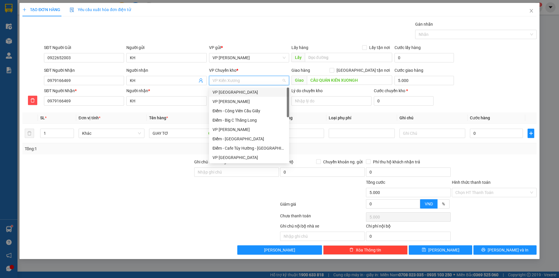
click at [236, 92] on div "VP [GEOGRAPHIC_DATA]" at bounding box center [249, 92] width 73 height 6
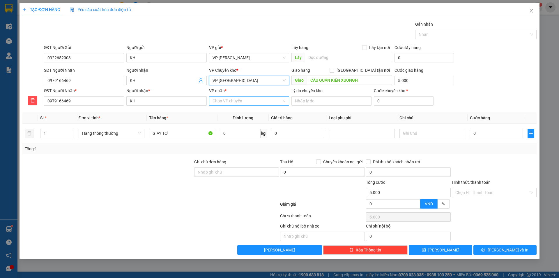
click at [234, 105] on input "VP nhận *" at bounding box center [247, 100] width 69 height 9
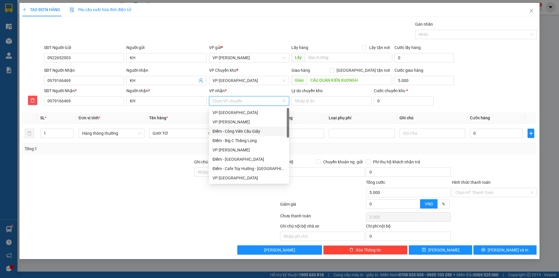
scroll to position [87, 0]
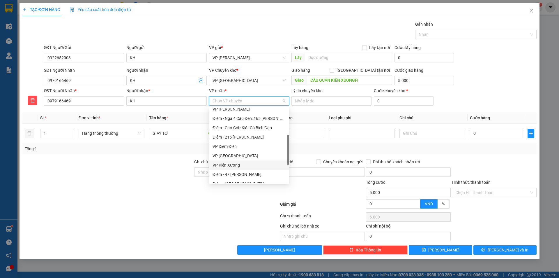
click at [232, 165] on div "VP Kiến Xương" at bounding box center [249, 165] width 73 height 6
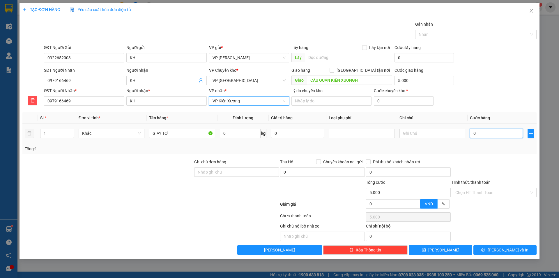
click at [499, 135] on input "0" at bounding box center [496, 132] width 53 height 9
type input "03"
type input "5.003"
type input "030"
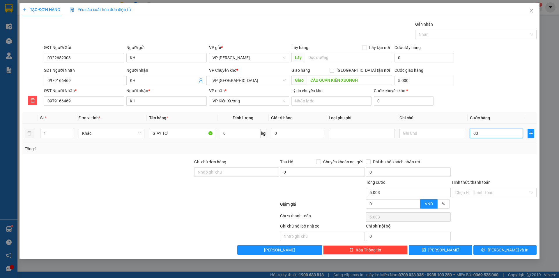
type input "5.030"
type input "30.000"
type input "35.000"
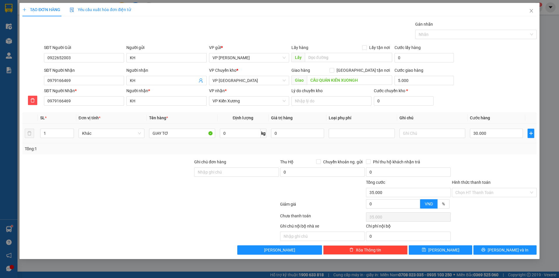
click at [501, 143] on div "Tổng: 1" at bounding box center [279, 148] width 514 height 11
click at [485, 250] on icon "printer" at bounding box center [483, 249] width 4 height 4
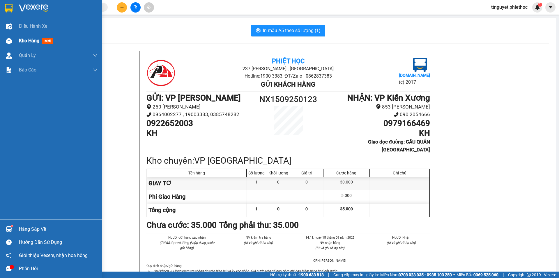
drag, startPoint x: 15, startPoint y: 40, endPoint x: 92, endPoint y: 23, distance: 78.7
click at [16, 39] on div "Kho hàng mới" at bounding box center [51, 40] width 102 height 15
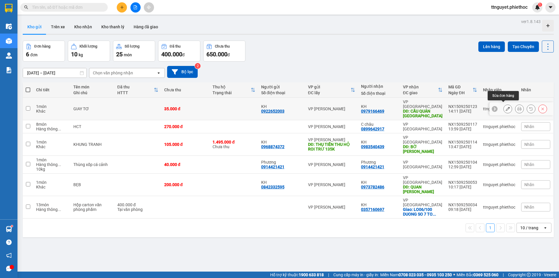
click at [506, 107] on icon at bounding box center [508, 109] width 4 height 4
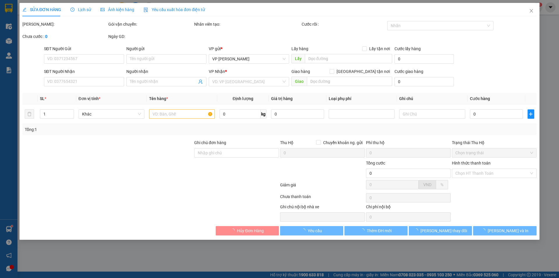
type input "0922652003"
type input "KH"
type input "0979166469"
type input "KH"
type input "CẦU QUÁN KIẾN XUONGH"
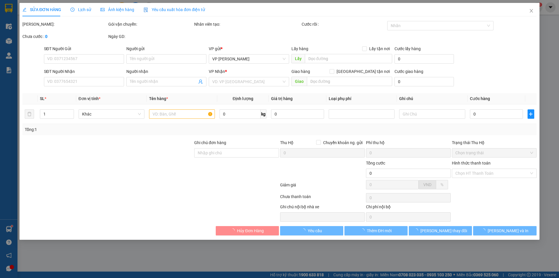
type input "5.000"
type input "35.000"
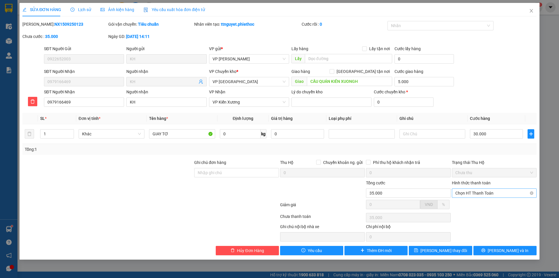
click at [469, 194] on span "Chọn HT Thanh Toán" at bounding box center [494, 192] width 78 height 9
click at [469, 203] on div "Tại văn phòng" at bounding box center [494, 204] width 78 height 6
type input "0"
click at [489, 251] on button "[PERSON_NAME] và In" at bounding box center [505, 249] width 63 height 9
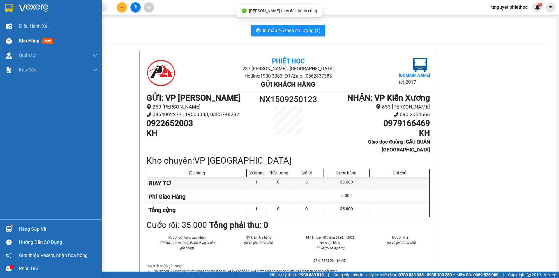
click at [22, 43] on span "Kho hàng" at bounding box center [29, 41] width 20 height 6
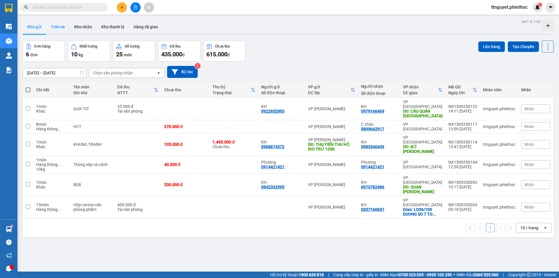
click at [56, 27] on button "Trên xe" at bounding box center [57, 27] width 23 height 14
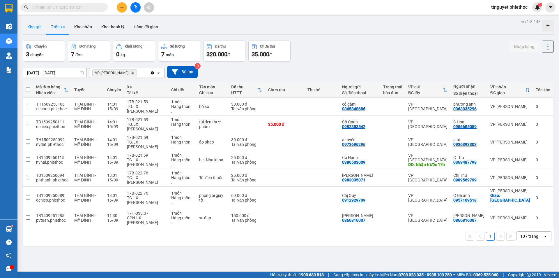
click at [34, 29] on button "Kho gửi" at bounding box center [35, 27] width 24 height 14
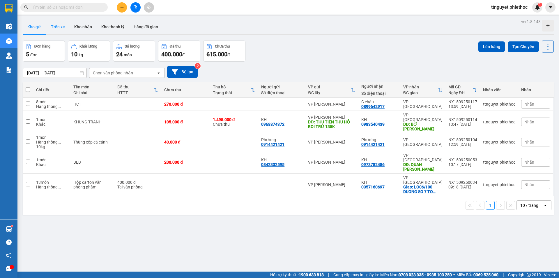
click at [54, 27] on button "Trên xe" at bounding box center [57, 27] width 23 height 14
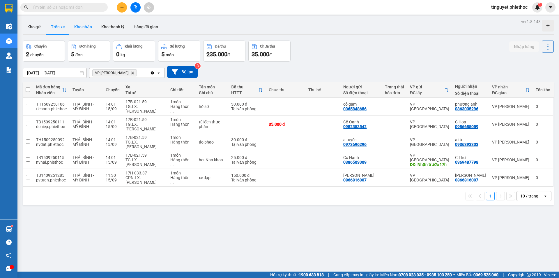
click at [81, 25] on button "Kho nhận" at bounding box center [83, 27] width 27 height 14
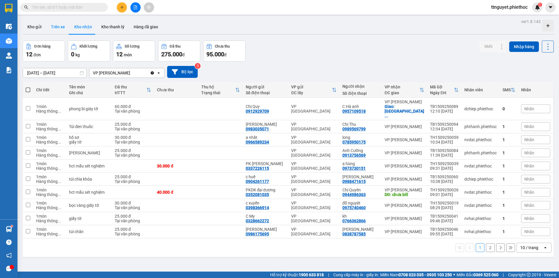
click at [58, 27] on button "Trên xe" at bounding box center [57, 27] width 23 height 14
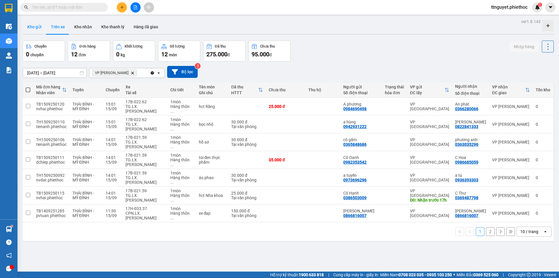
click at [34, 27] on button "Kho gửi" at bounding box center [35, 27] width 24 height 14
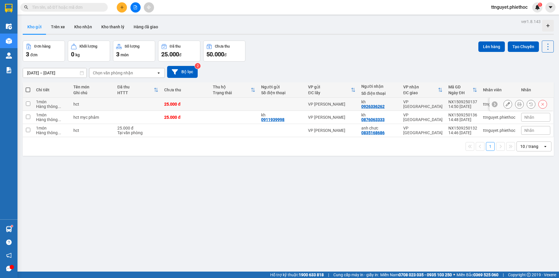
click at [58, 102] on div "1 món" at bounding box center [51, 101] width 31 height 5
checkbox input "true"
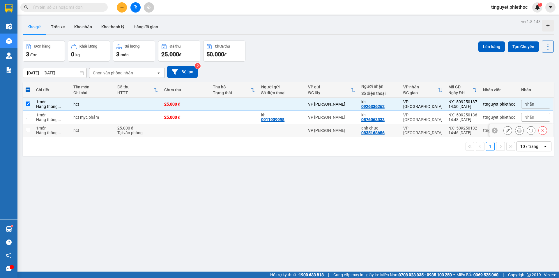
click at [61, 134] on div "Hàng thông ..." at bounding box center [51, 132] width 31 height 5
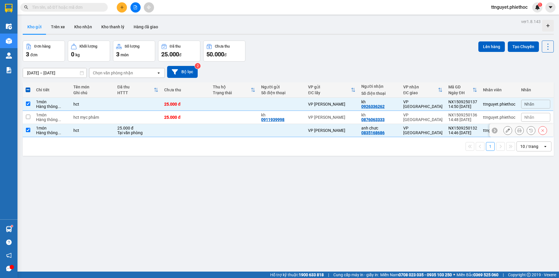
checkbox input "true"
click at [488, 46] on button "Lên hàng" at bounding box center [491, 46] width 27 height 10
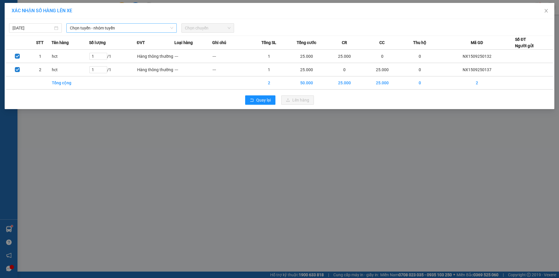
click at [83, 28] on span "Chọn tuyến - nhóm tuyến" at bounding box center [121, 28] width 103 height 9
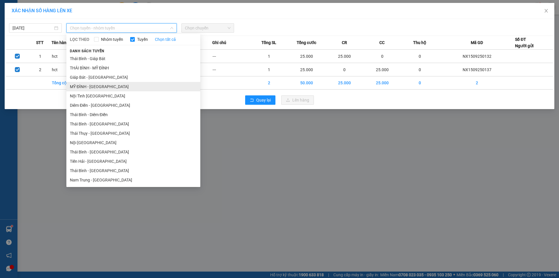
drag, startPoint x: 86, startPoint y: 89, endPoint x: 91, endPoint y: 81, distance: 9.4
click at [86, 88] on li "MỸ ĐÌNH - [GEOGRAPHIC_DATA]" at bounding box center [133, 86] width 134 height 9
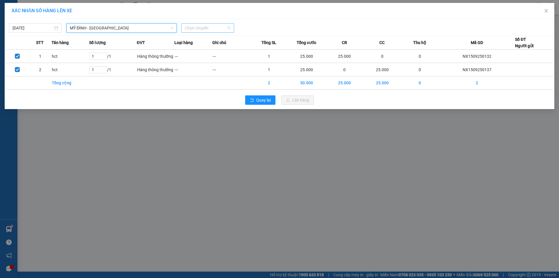
click at [214, 28] on span "Chọn chuyến" at bounding box center [208, 28] width 46 height 9
type input "8330"
click at [194, 47] on div "15:05 - 17A-083.30" at bounding box center [207, 49] width 45 height 6
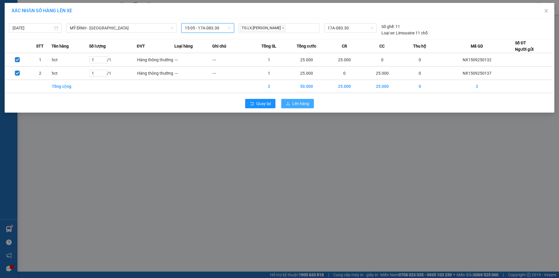
click at [309, 105] on button "Lên hàng" at bounding box center [297, 103] width 33 height 9
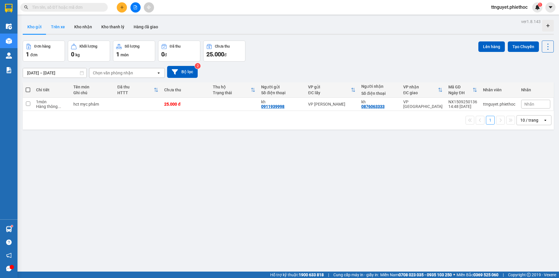
click at [56, 26] on button "Trên xe" at bounding box center [57, 27] width 23 height 14
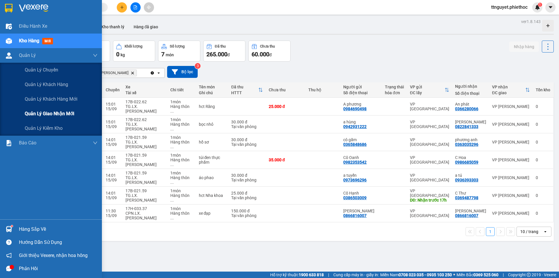
click at [23, 114] on div "Quản lý giao nhận mới" at bounding box center [51, 113] width 102 height 15
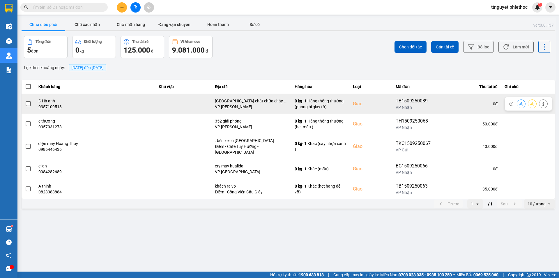
click at [39, 104] on div "0357109518" at bounding box center [95, 107] width 114 height 6
click at [29, 103] on span at bounding box center [28, 103] width 5 height 5
click at [25, 100] on input "checkbox" at bounding box center [25, 100] width 0 height 0
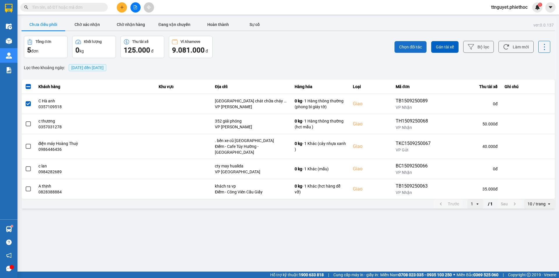
click at [415, 48] on span "Chọn đối tác" at bounding box center [410, 47] width 23 height 6
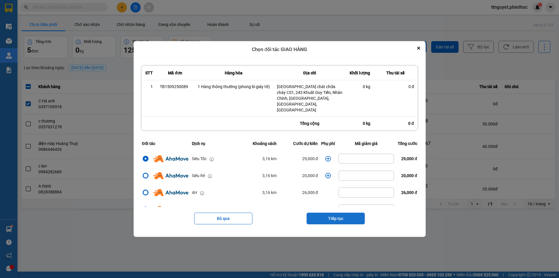
click at [316, 215] on button "Tiếp tục" at bounding box center [336, 218] width 58 height 12
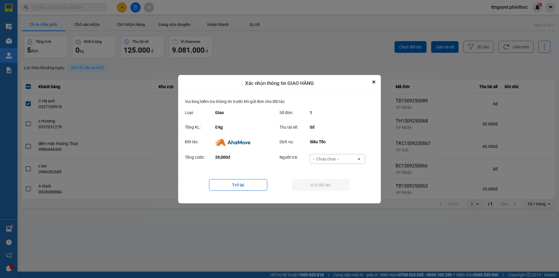
click at [321, 158] on div "-- Chưa chọn --" at bounding box center [326, 159] width 26 height 6
click at [318, 192] on span "Ví Ahamove" at bounding box center [326, 192] width 24 height 6
click at [316, 183] on button "Gửi đối tác" at bounding box center [321, 185] width 58 height 12
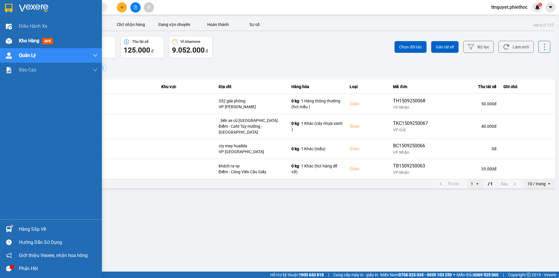
click at [12, 41] on div at bounding box center [9, 41] width 10 height 10
